Goal: Information Seeking & Learning: Learn about a topic

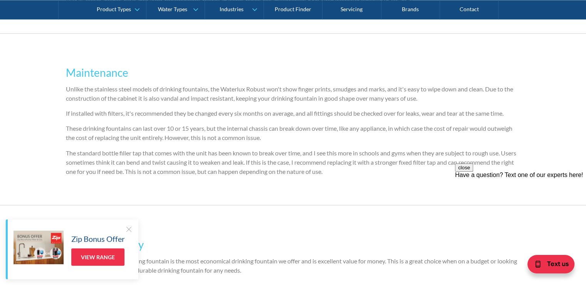
scroll to position [1465, 0]
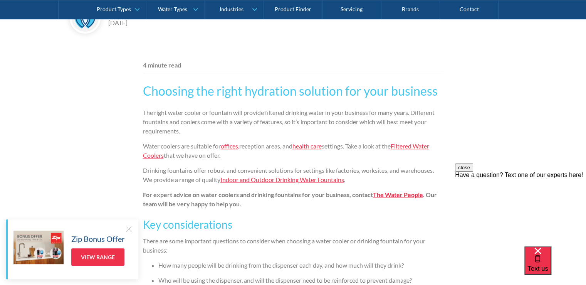
scroll to position [463, 0]
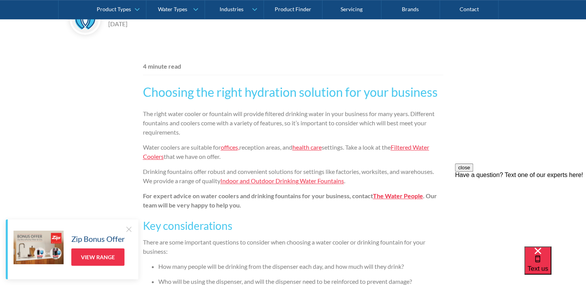
click at [294, 181] on link "Indoor and Outdoor Drinking Water Fountains" at bounding box center [283, 180] width 124 height 7
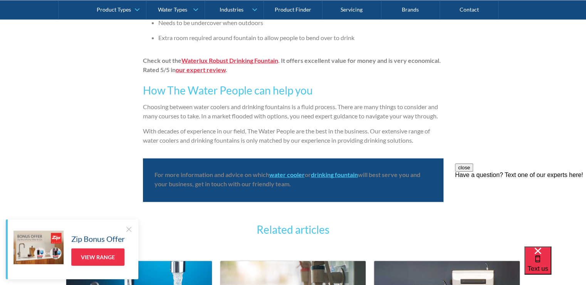
scroll to position [1812, 0]
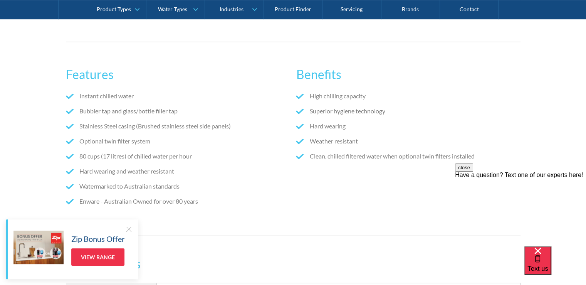
scroll to position [463, 0]
